Goal: Transaction & Acquisition: Download file/media

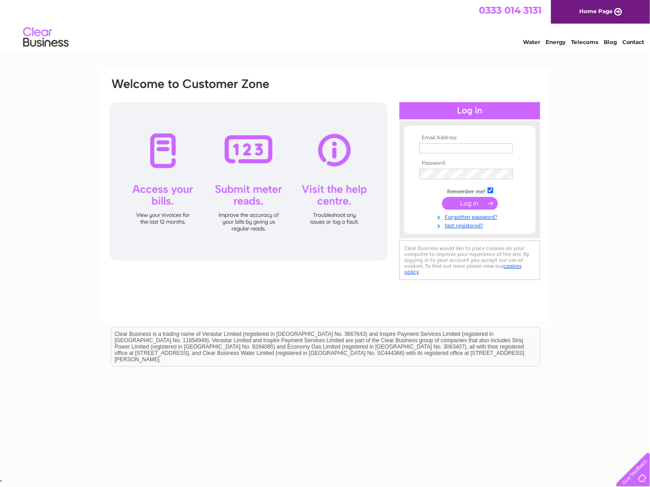
click at [461, 148] on input "text" at bounding box center [465, 148] width 93 height 10
type input "[EMAIL_ADDRESS][DOMAIN_NAME]"
click at [442, 198] on input "submit" at bounding box center [470, 204] width 56 height 13
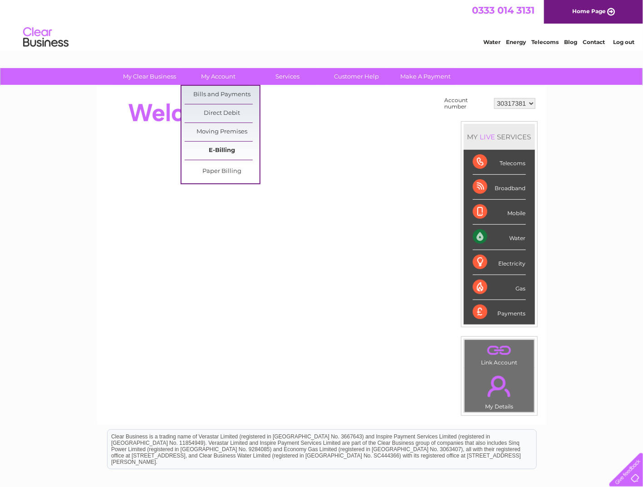
click at [228, 148] on link "E-Billing" at bounding box center [222, 151] width 75 height 18
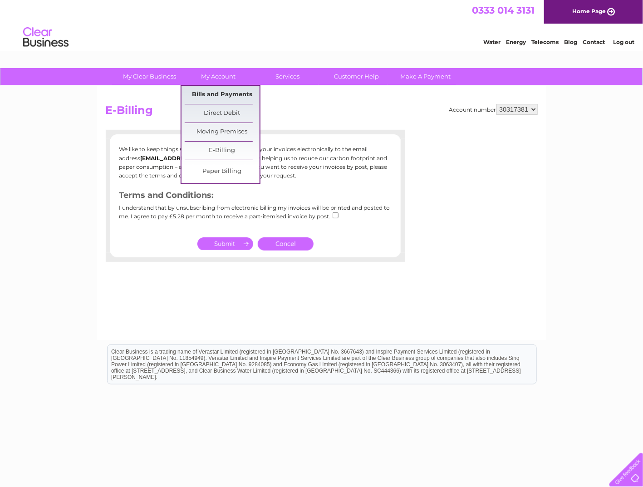
click at [229, 93] on link "Bills and Payments" at bounding box center [222, 95] width 75 height 18
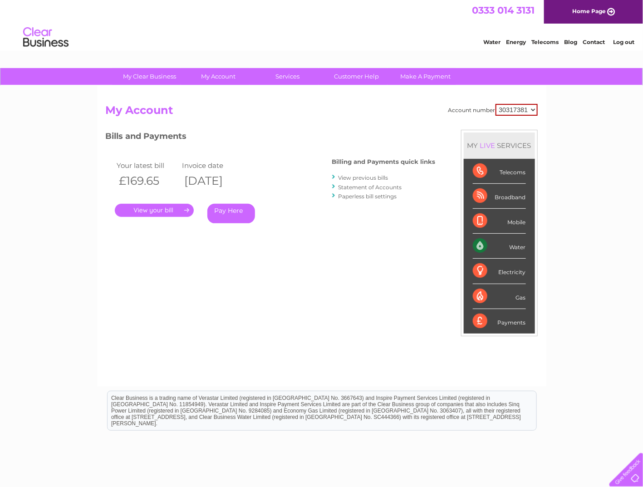
click at [161, 211] on link "." at bounding box center [154, 210] width 79 height 13
click at [372, 176] on link "View previous bills" at bounding box center [363, 177] width 50 height 7
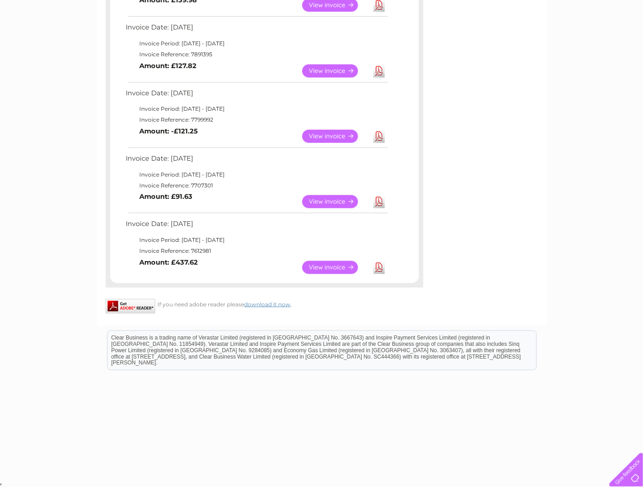
scroll to position [235, 0]
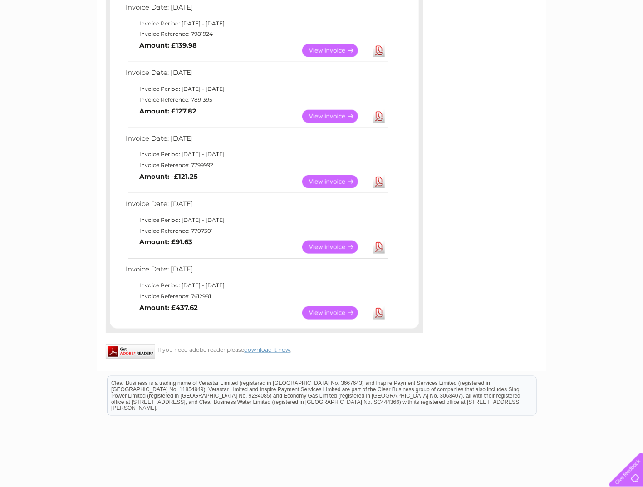
click at [336, 311] on link "View" at bounding box center [335, 312] width 67 height 13
click at [379, 313] on link "Download" at bounding box center [378, 312] width 11 height 13
click at [379, 245] on link "Download" at bounding box center [378, 246] width 11 height 13
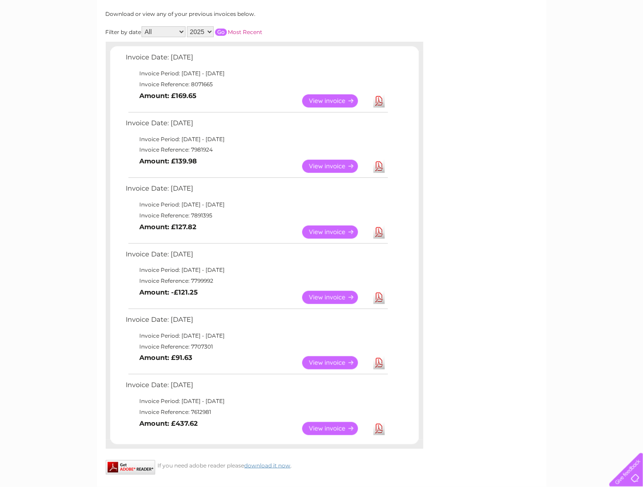
scroll to position [98, 0]
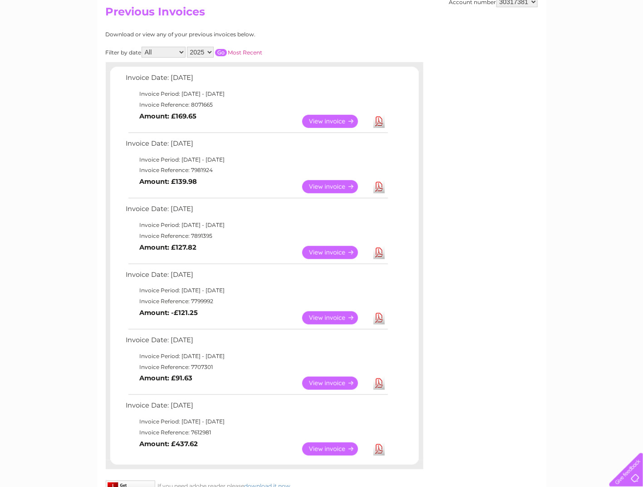
click at [377, 317] on link "Download" at bounding box center [378, 317] width 11 height 13
click at [376, 253] on link "Download" at bounding box center [378, 252] width 11 height 13
click at [377, 186] on link "Download" at bounding box center [378, 186] width 11 height 13
click at [382, 123] on link "Download" at bounding box center [378, 121] width 11 height 13
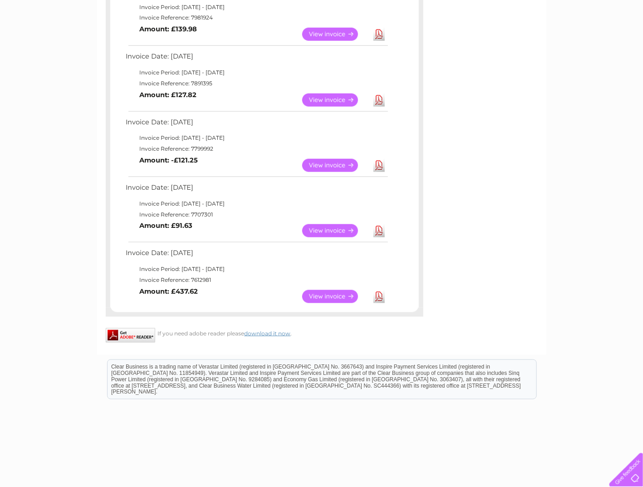
scroll to position [280, 0]
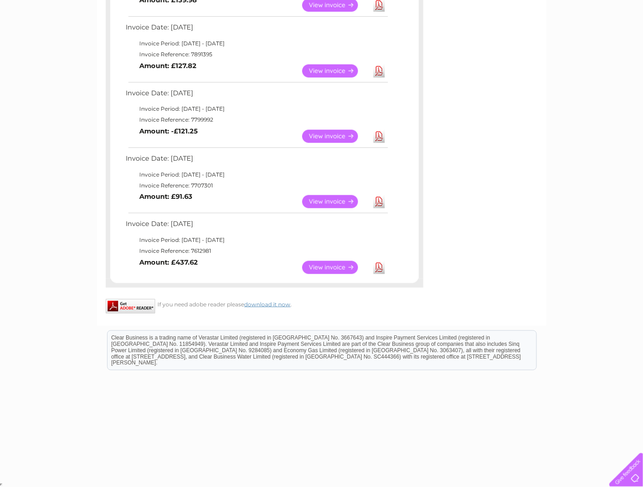
click at [379, 267] on link "Download" at bounding box center [378, 267] width 11 height 13
click at [378, 201] on link "Download" at bounding box center [378, 201] width 11 height 13
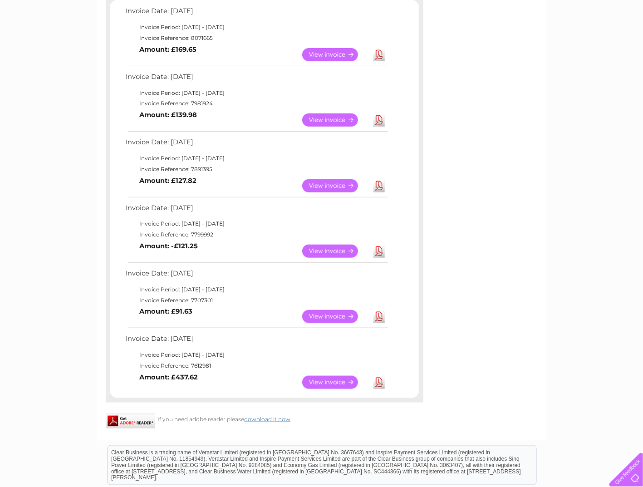
scroll to position [144, 0]
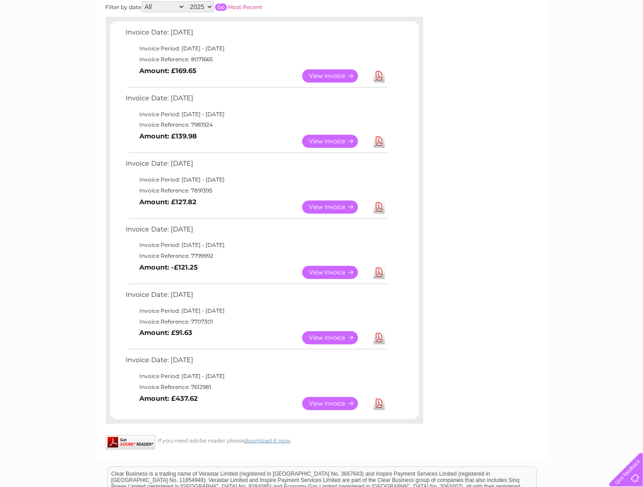
click at [379, 273] on link "Download" at bounding box center [378, 272] width 11 height 13
click at [377, 208] on link "Download" at bounding box center [378, 207] width 11 height 13
click at [378, 141] on link "Download" at bounding box center [378, 141] width 11 height 13
click at [377, 75] on link "Download" at bounding box center [378, 75] width 11 height 13
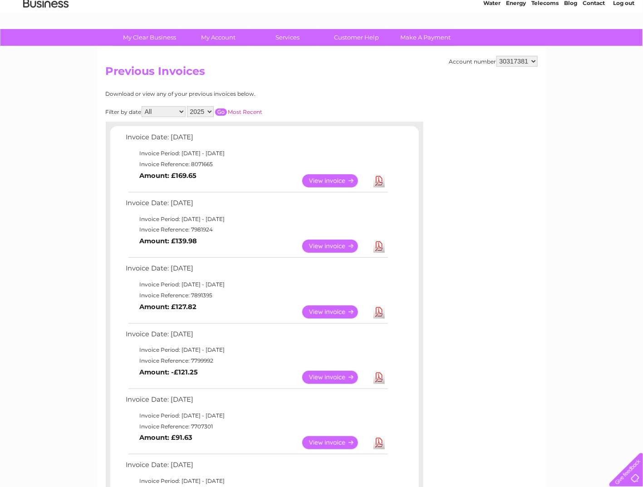
scroll to position [0, 0]
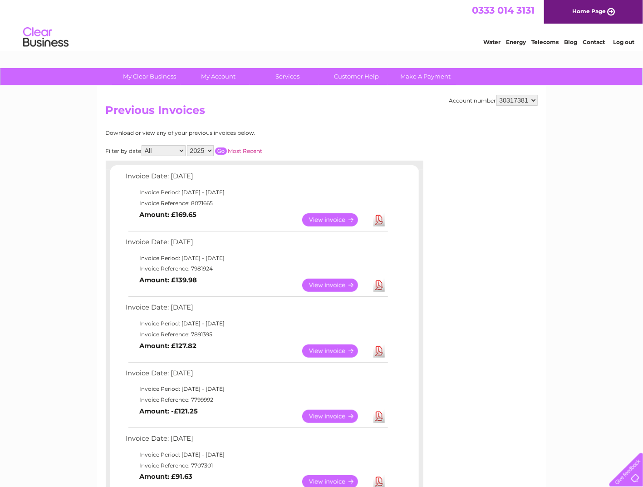
click at [620, 37] on li "Log out" at bounding box center [623, 41] width 27 height 11
click at [621, 42] on link "Log out" at bounding box center [623, 42] width 21 height 7
